Goal: Find specific page/section: Find specific page/section

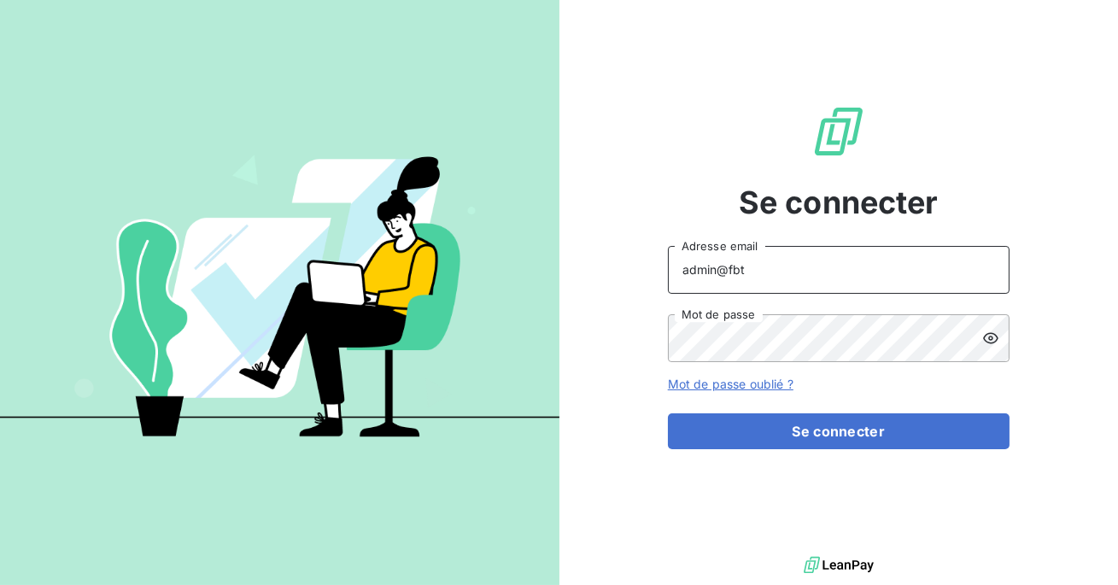
click at [784, 277] on input "admin@fbt" at bounding box center [839, 270] width 342 height 48
type input "admin@sollase"
click at [668, 413] on button "Se connecter" at bounding box center [839, 431] width 342 height 36
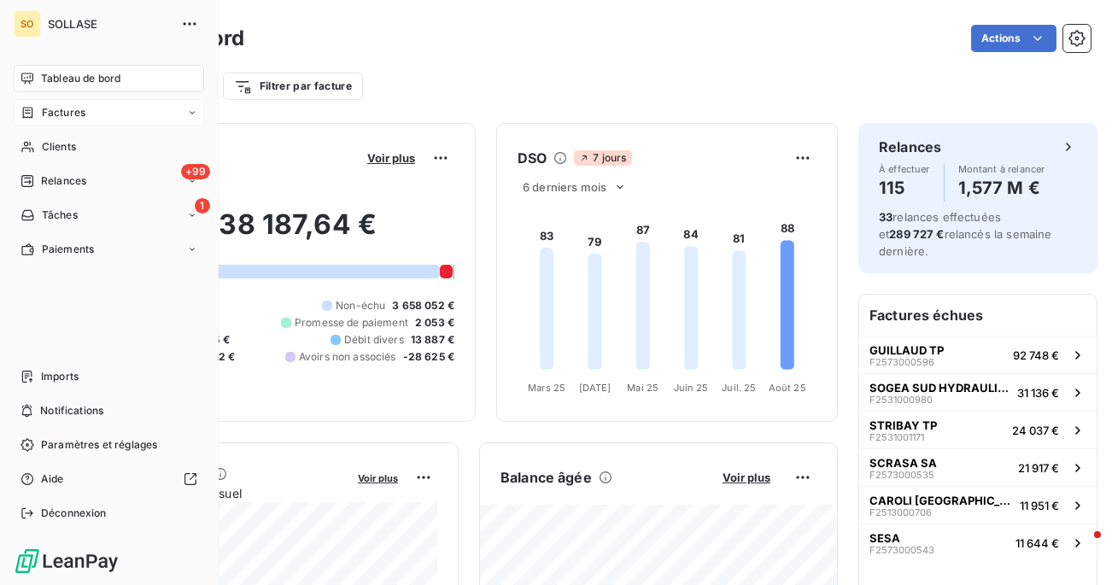
click at [34, 118] on div "Factures" at bounding box center [52, 112] width 65 height 15
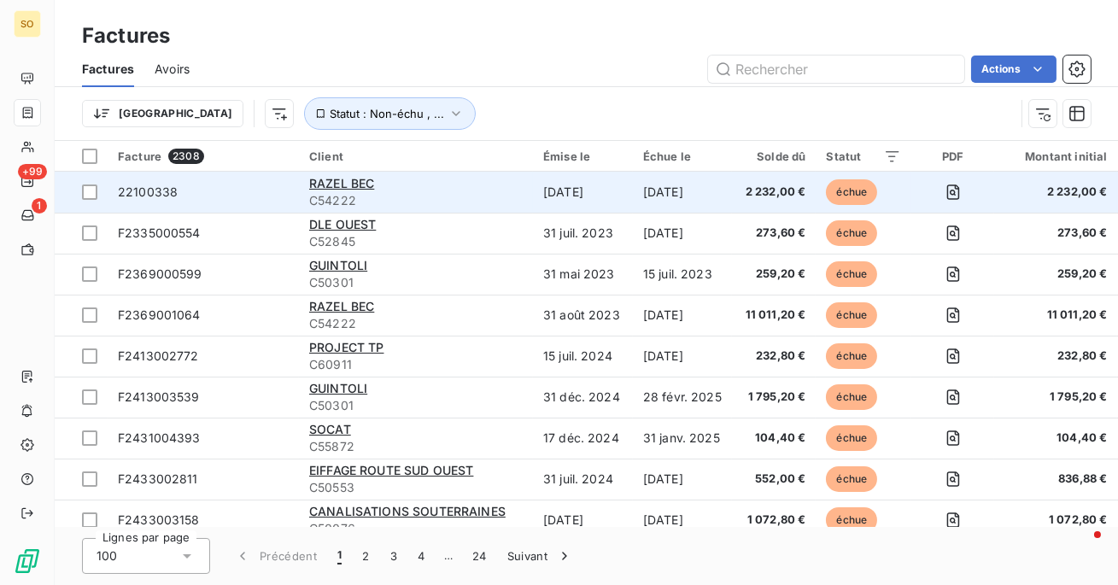
click at [243, 208] on td "22100338" at bounding box center [203, 192] width 191 height 41
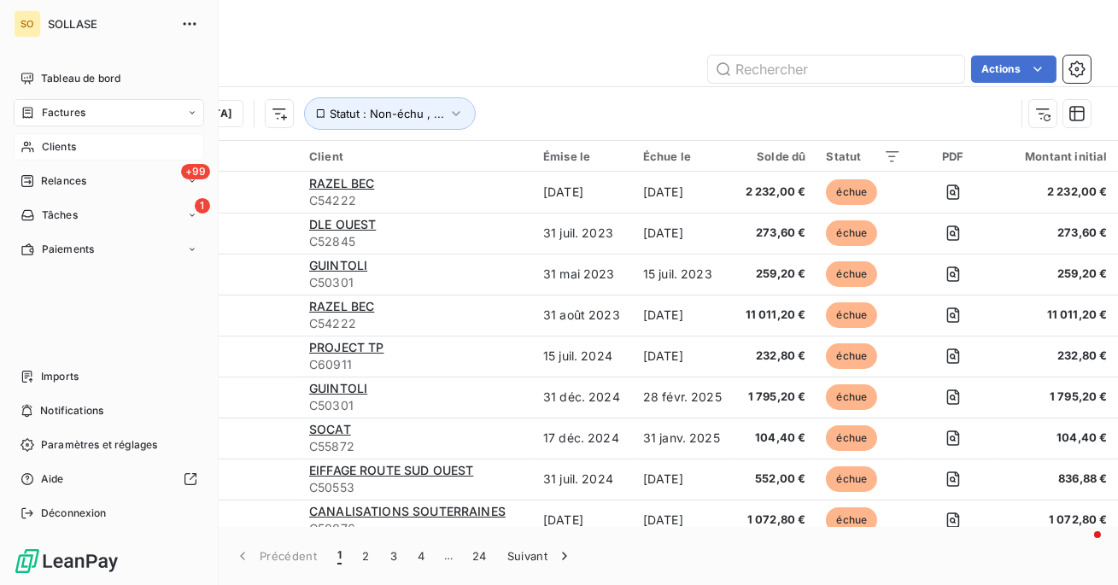
click at [42, 145] on span "Clients" at bounding box center [59, 146] width 34 height 15
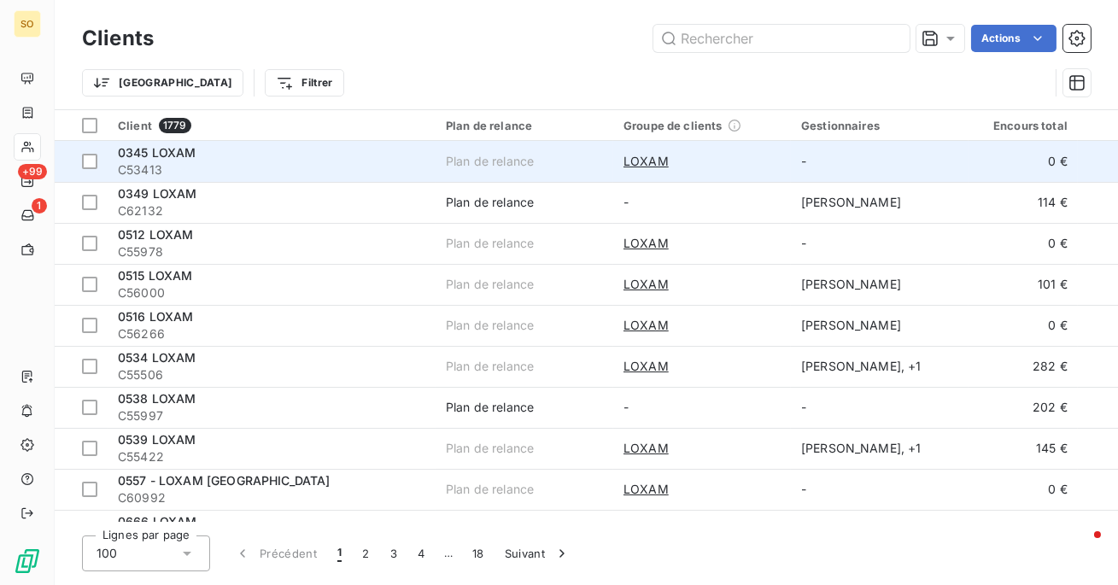
click at [382, 155] on div "0345 LOXAM" at bounding box center [271, 152] width 307 height 17
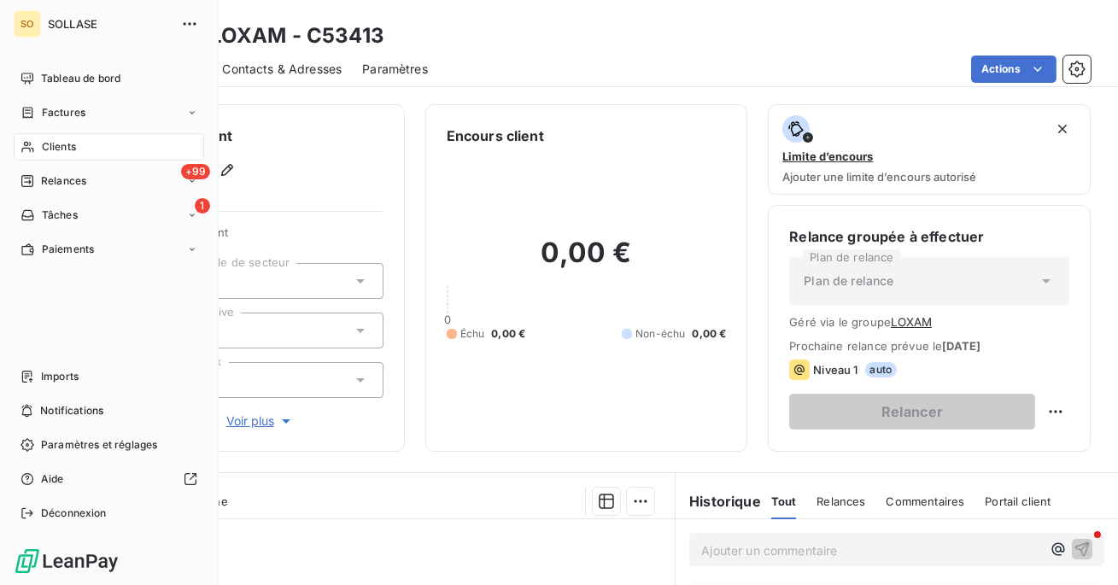
click at [32, 155] on div "Clients" at bounding box center [109, 146] width 190 height 27
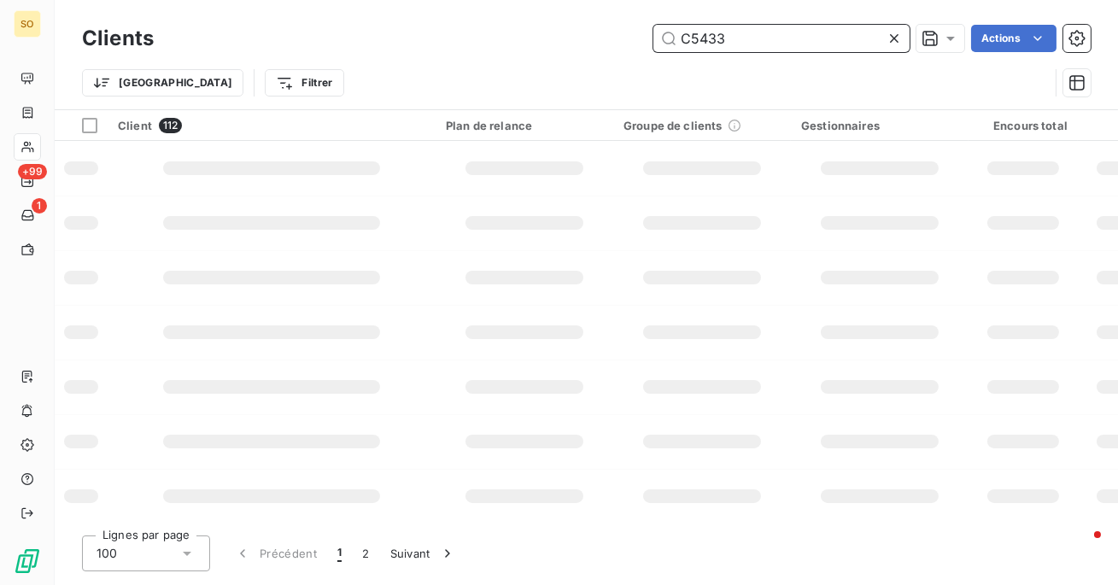
type input "C54338"
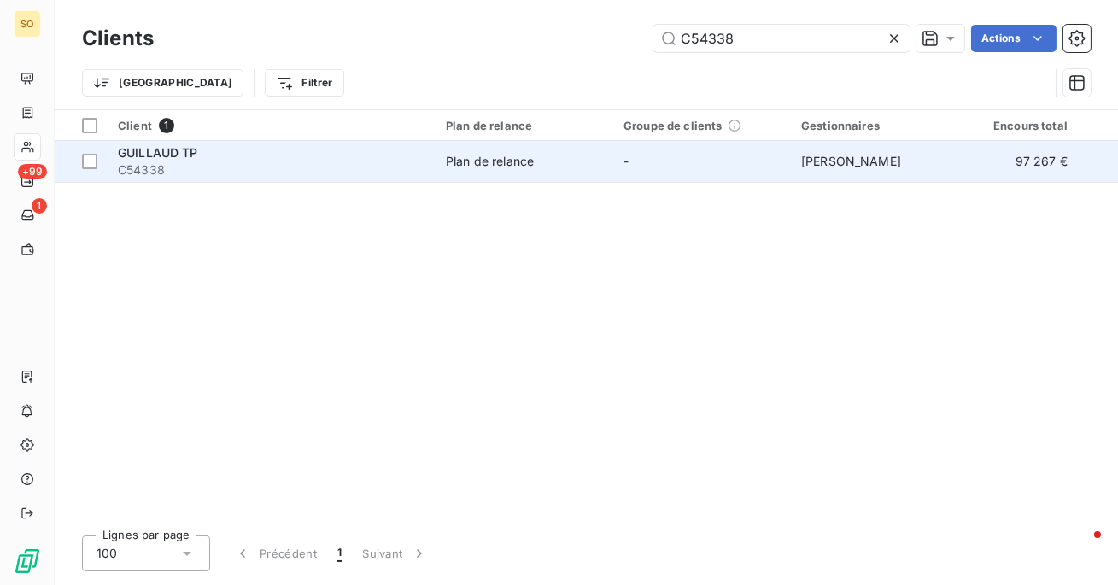
click at [341, 149] on div "GUILLAUD TP" at bounding box center [271, 152] width 307 height 17
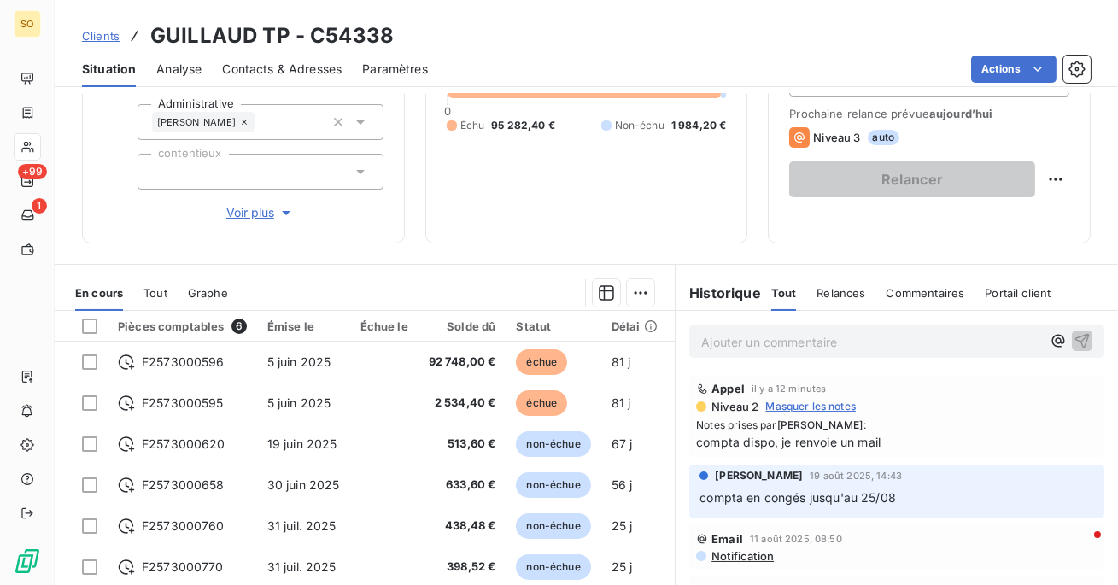
scroll to position [313, 0]
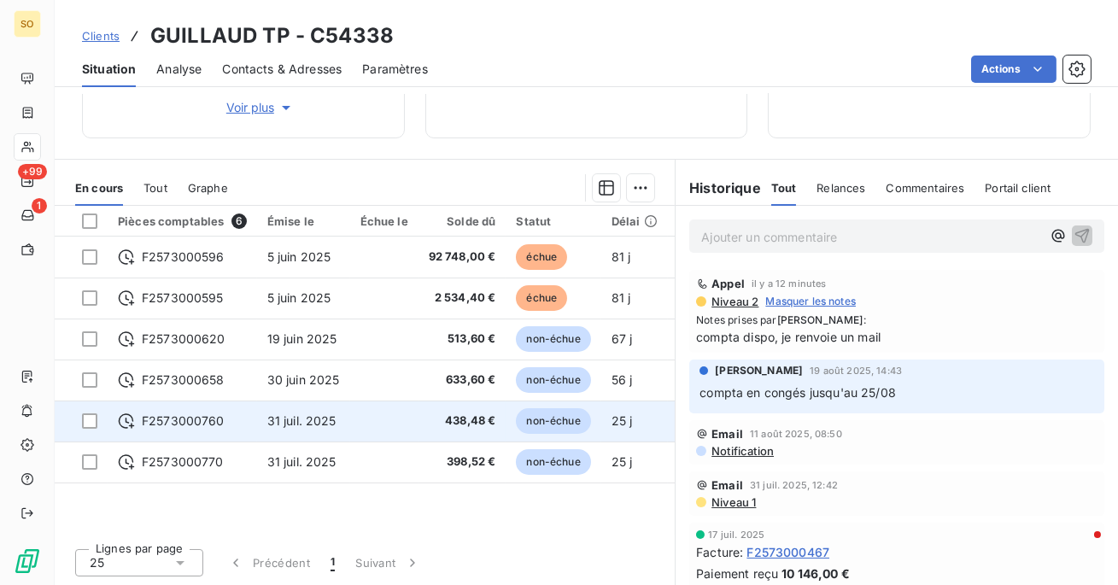
click at [314, 406] on td "31 juil. 2025" at bounding box center [303, 421] width 93 height 41
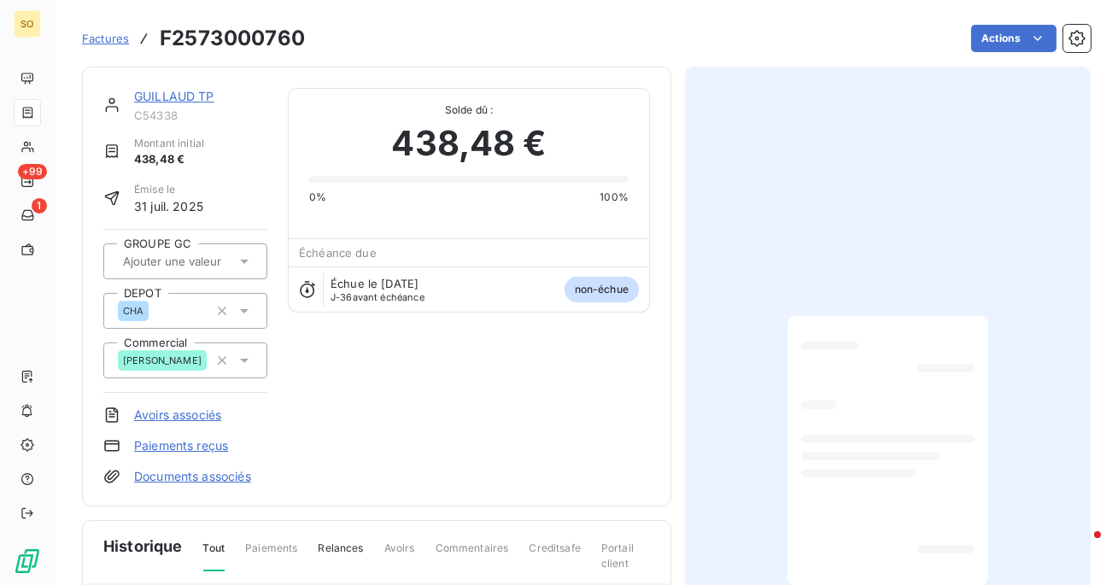
click at [144, 98] on link "GUILLAUD TP" at bounding box center [174, 96] width 80 height 15
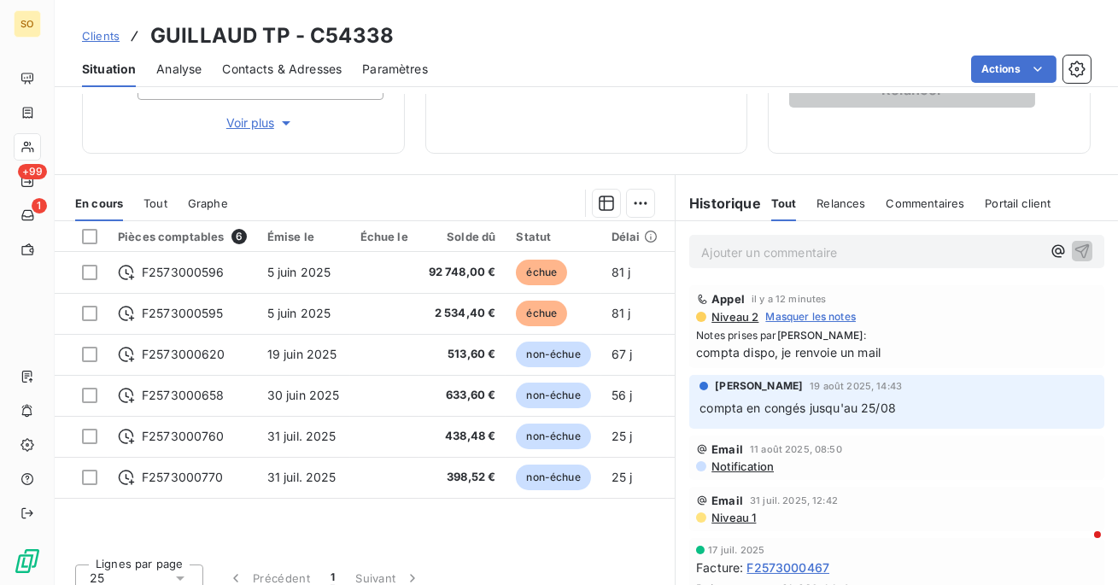
scroll to position [156, 0]
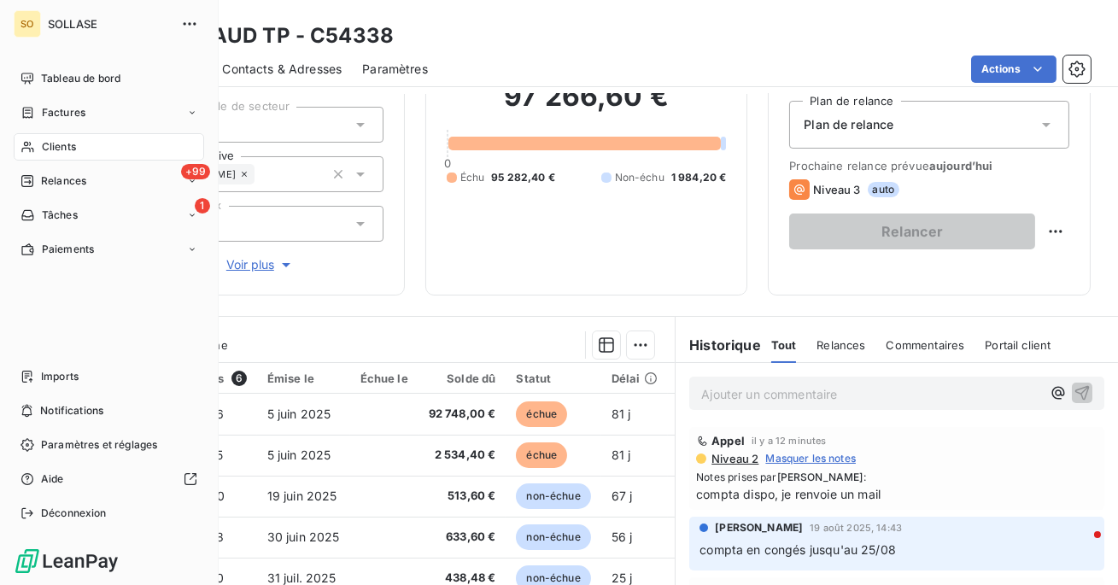
click at [62, 152] on span "Clients" at bounding box center [59, 146] width 34 height 15
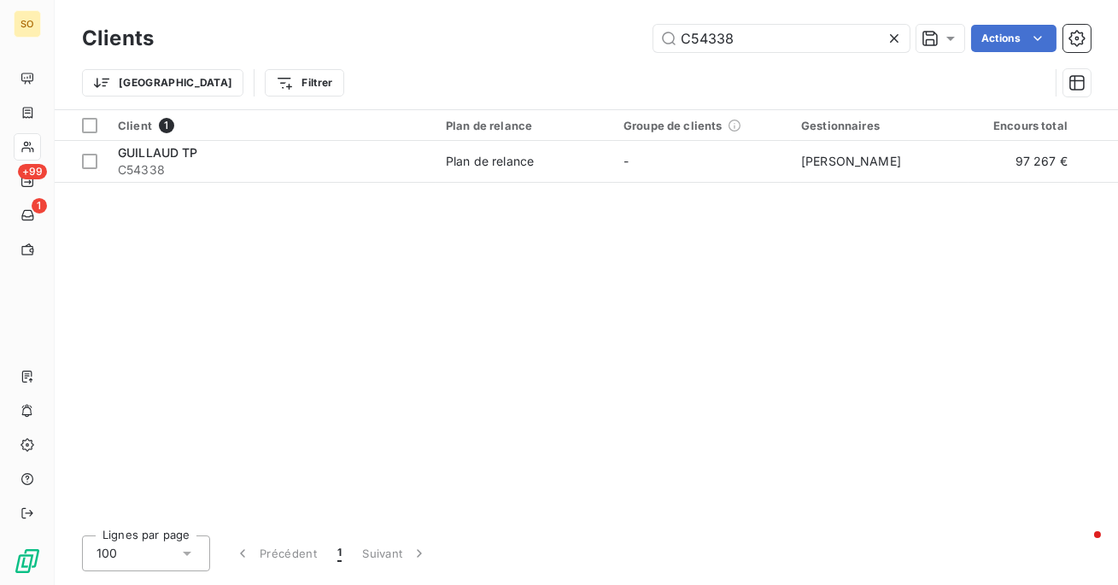
click at [896, 35] on icon at bounding box center [894, 38] width 9 height 9
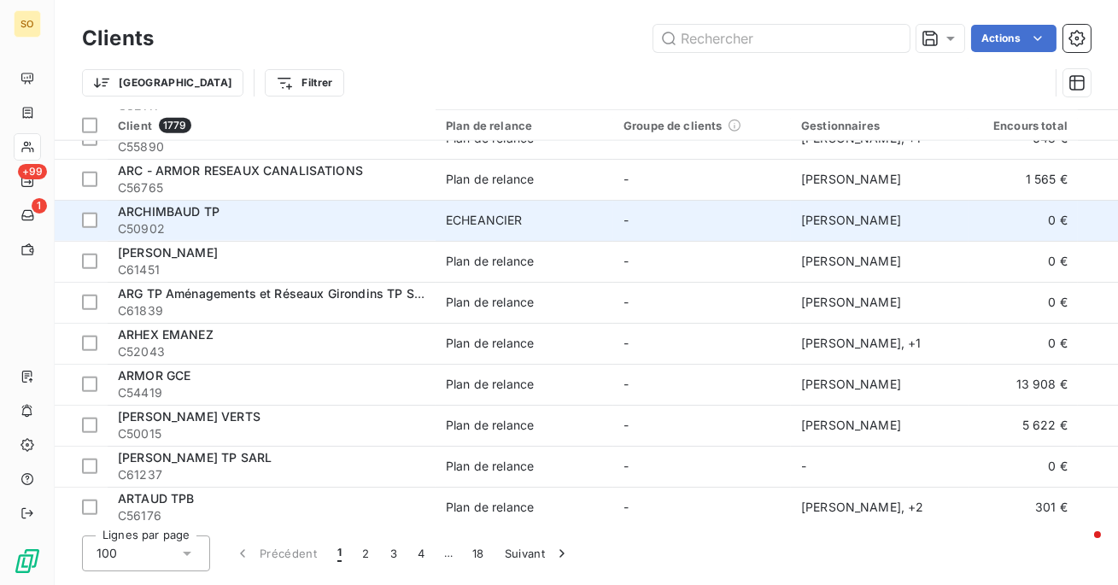
scroll to position [3724, 0]
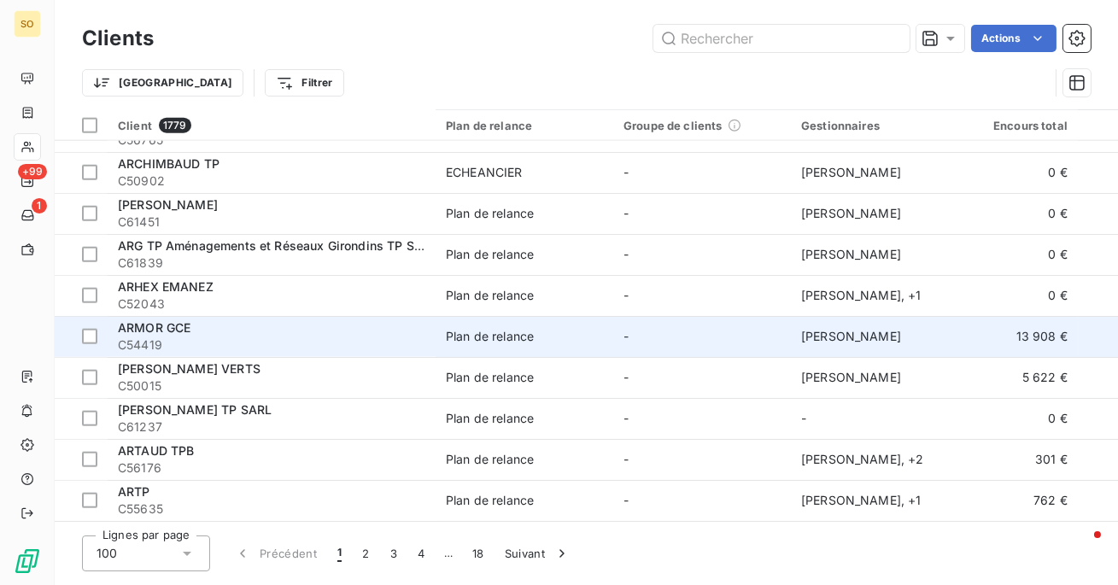
click at [506, 341] on td "Plan de relance" at bounding box center [525, 336] width 178 height 41
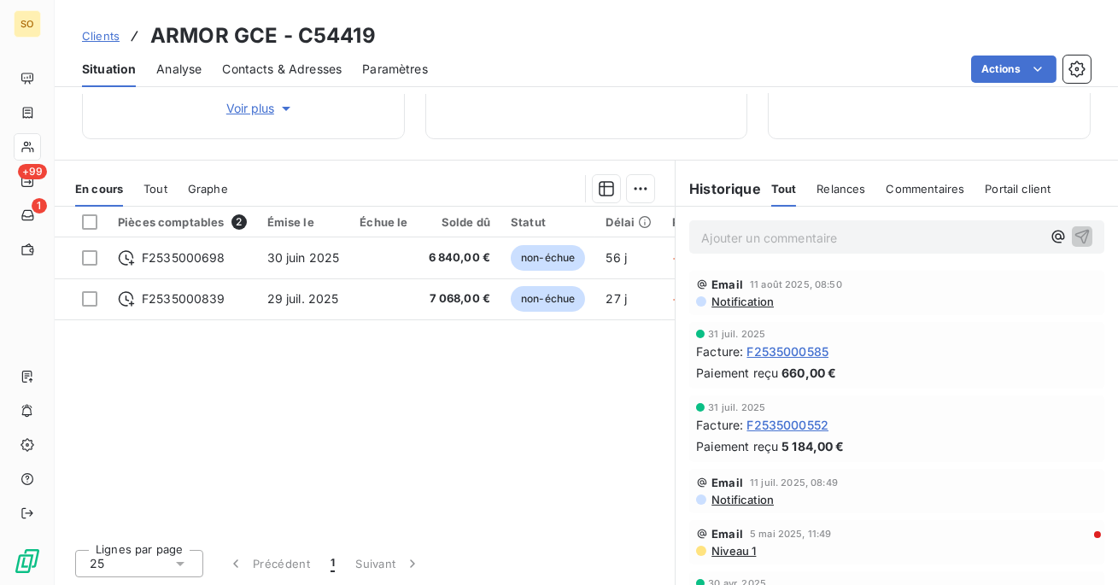
scroll to position [313, 0]
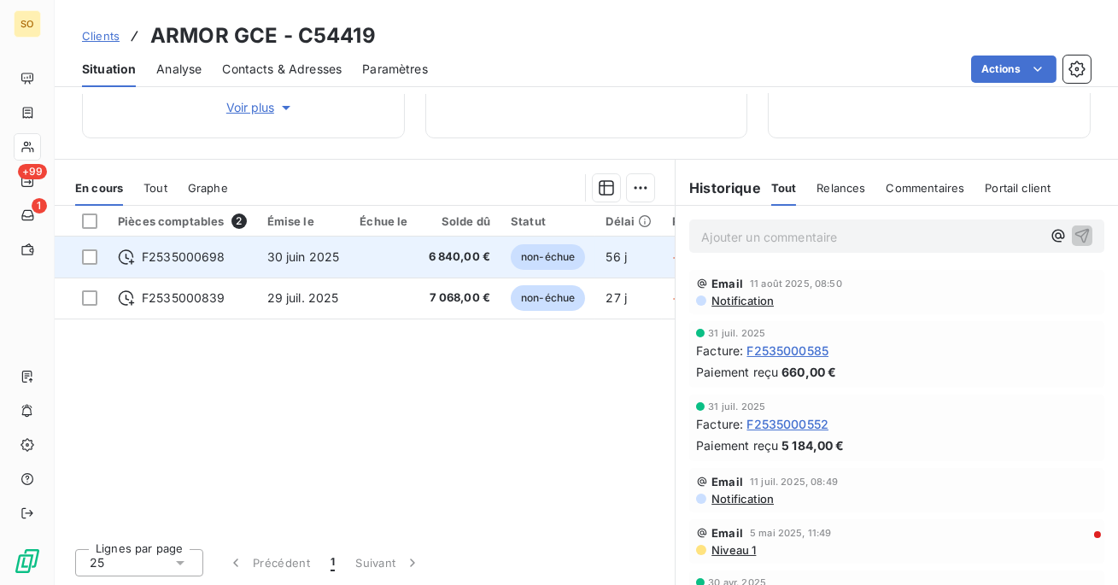
click at [359, 248] on td at bounding box center [383, 257] width 68 height 41
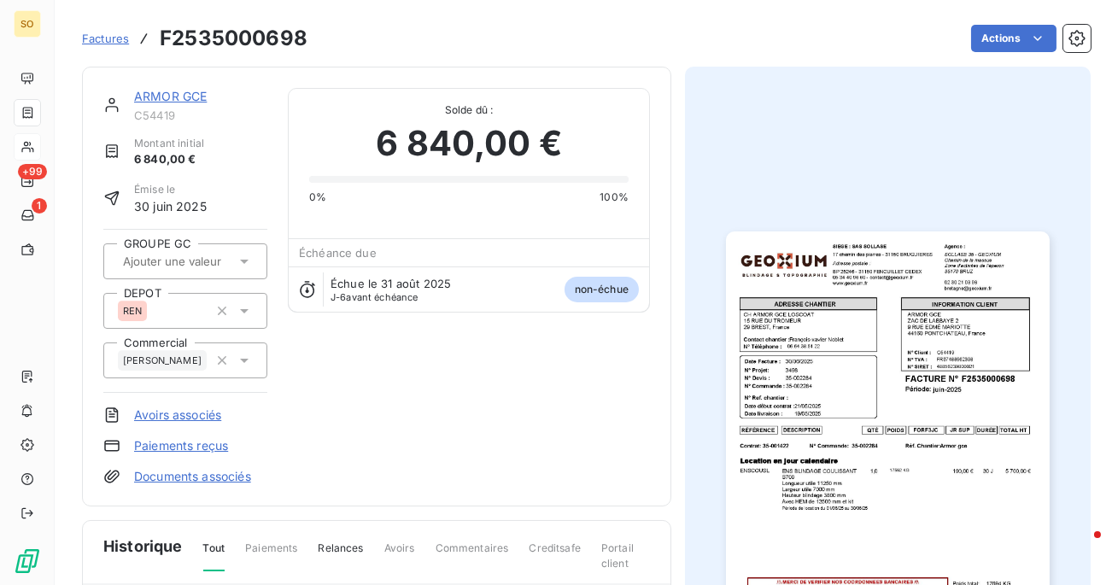
click at [91, 43] on span "Factures" at bounding box center [105, 39] width 47 height 14
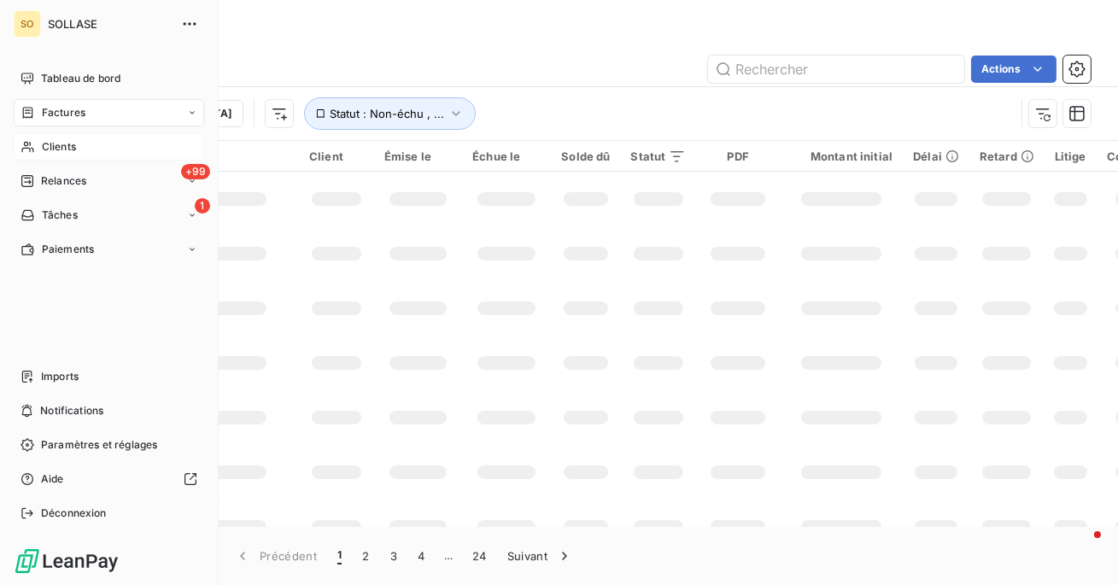
click at [28, 147] on icon at bounding box center [27, 147] width 15 height 14
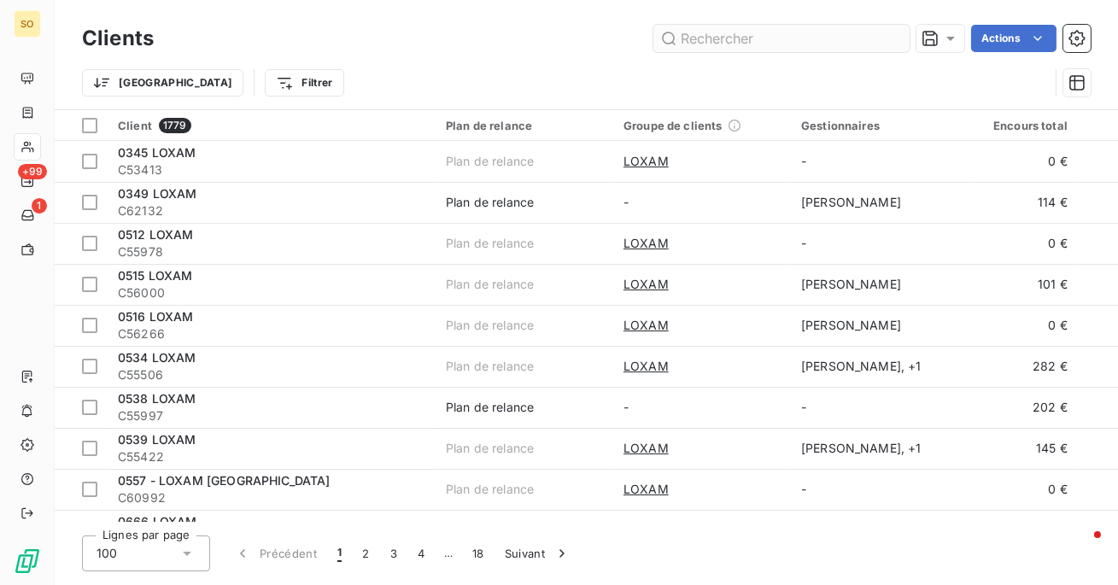
click at [756, 36] on input "text" at bounding box center [781, 38] width 256 height 27
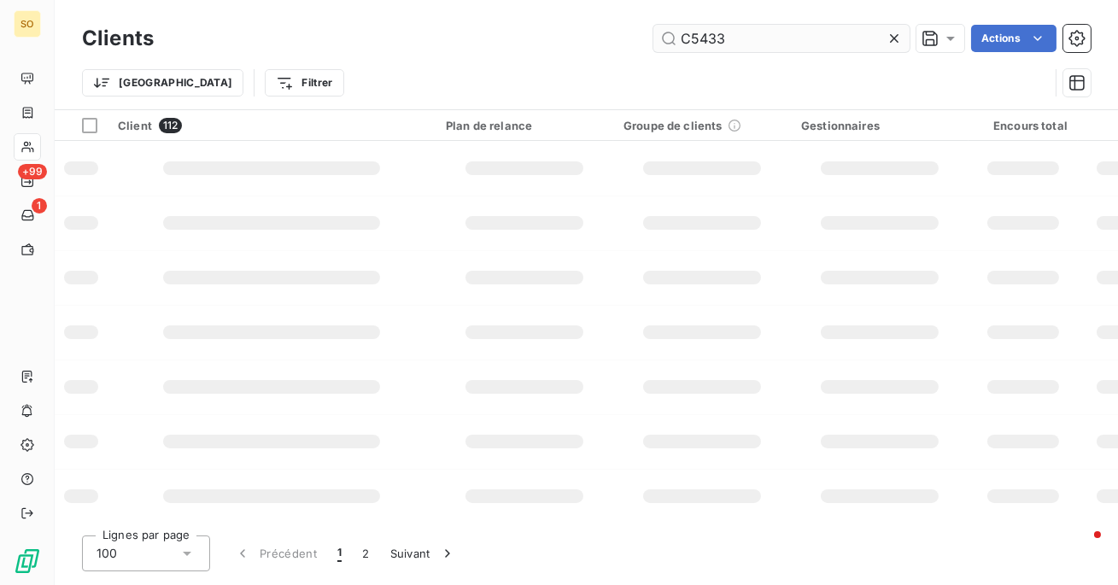
type input "C54338"
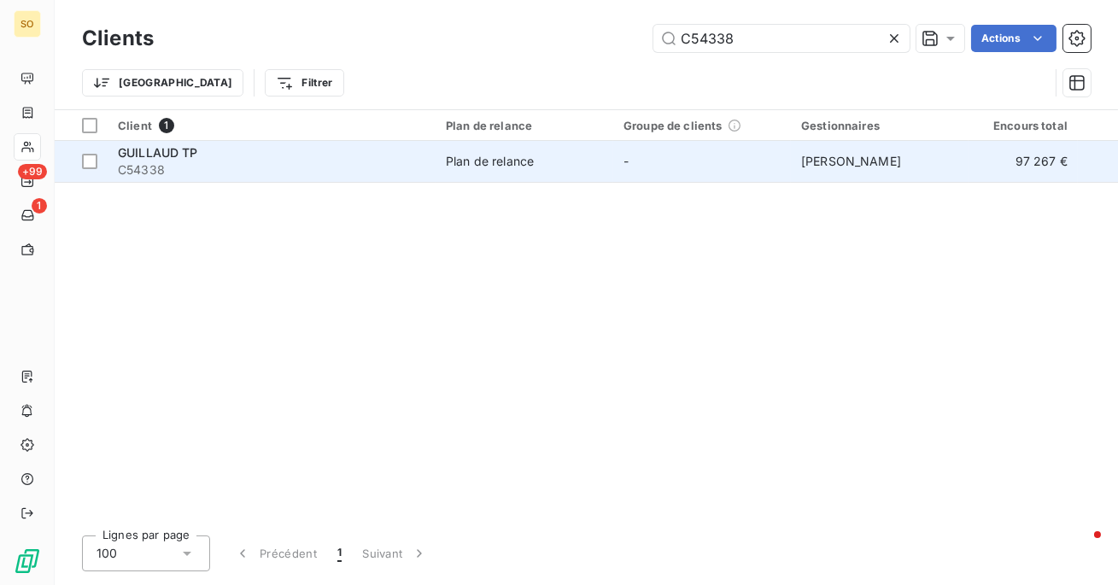
click at [388, 165] on span "C54338" at bounding box center [271, 169] width 307 height 17
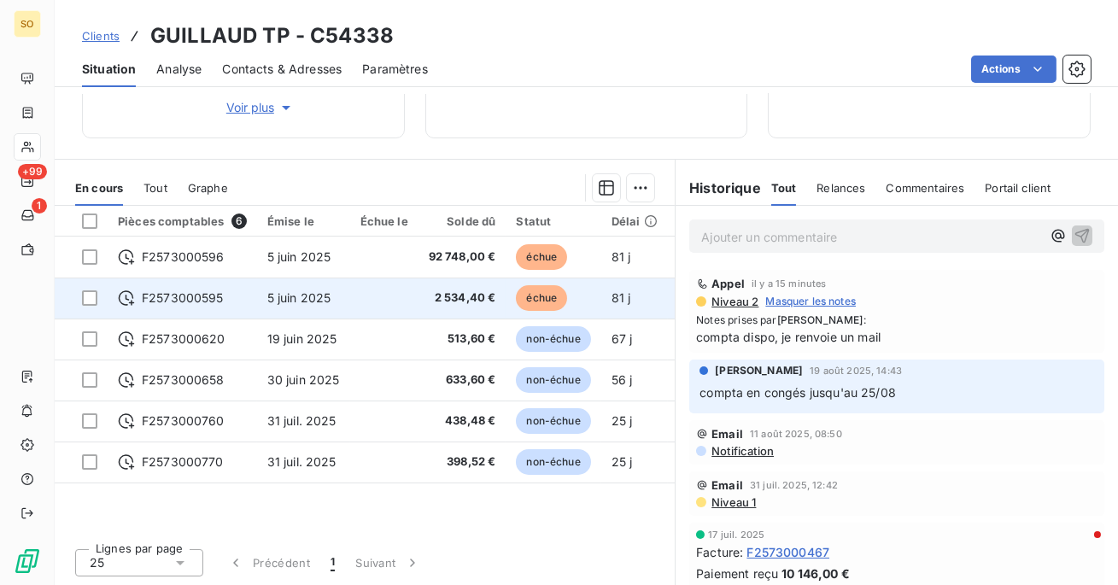
scroll to position [0, 62]
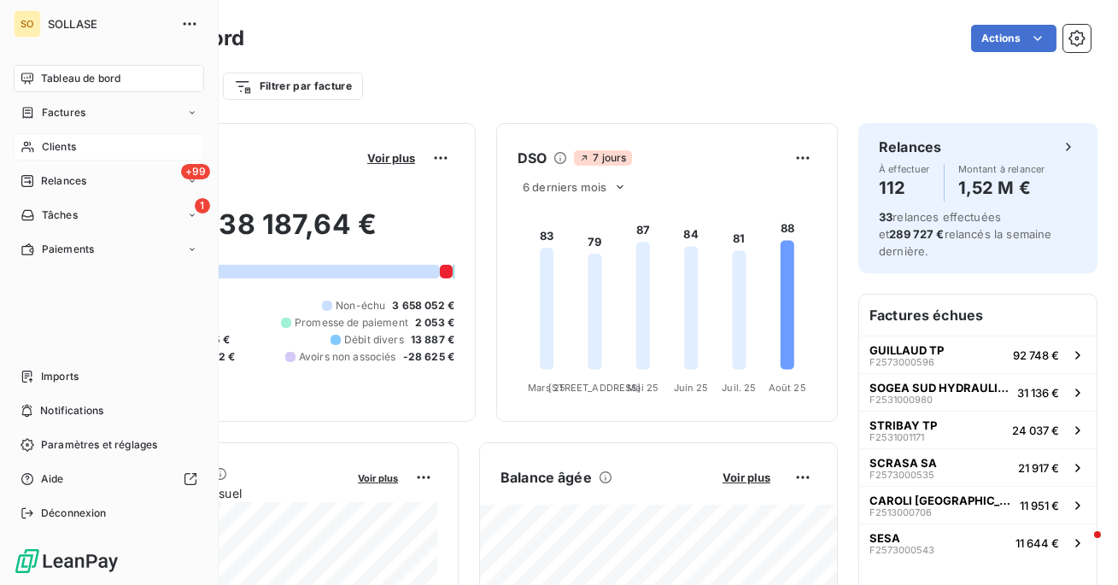
click at [71, 147] on span "Clients" at bounding box center [59, 146] width 34 height 15
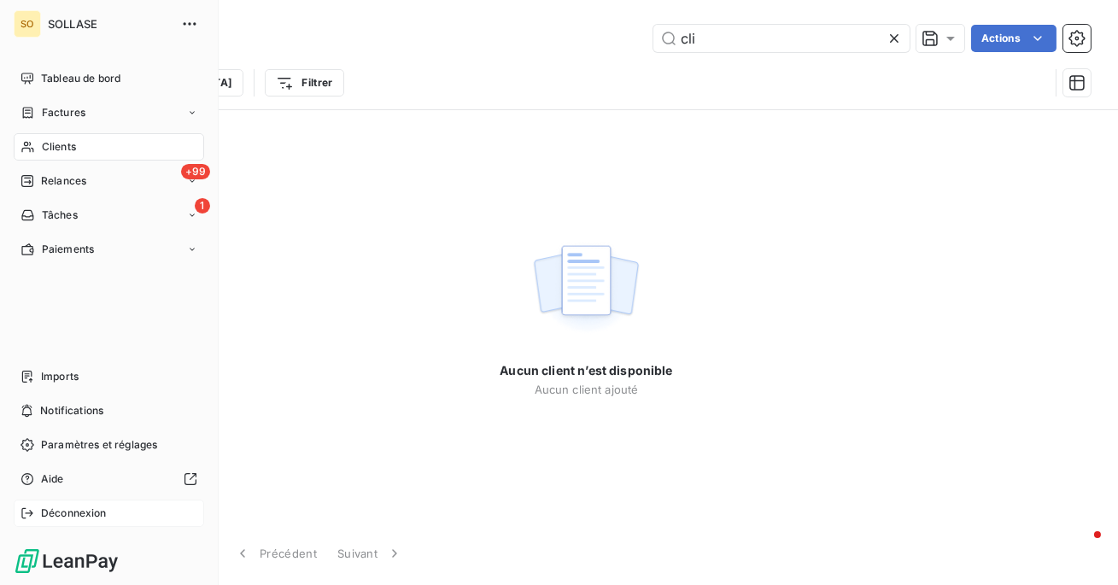
type input "cli"
click at [88, 512] on span "Déconnexion" at bounding box center [74, 513] width 66 height 15
